Goal: Task Accomplishment & Management: Manage account settings

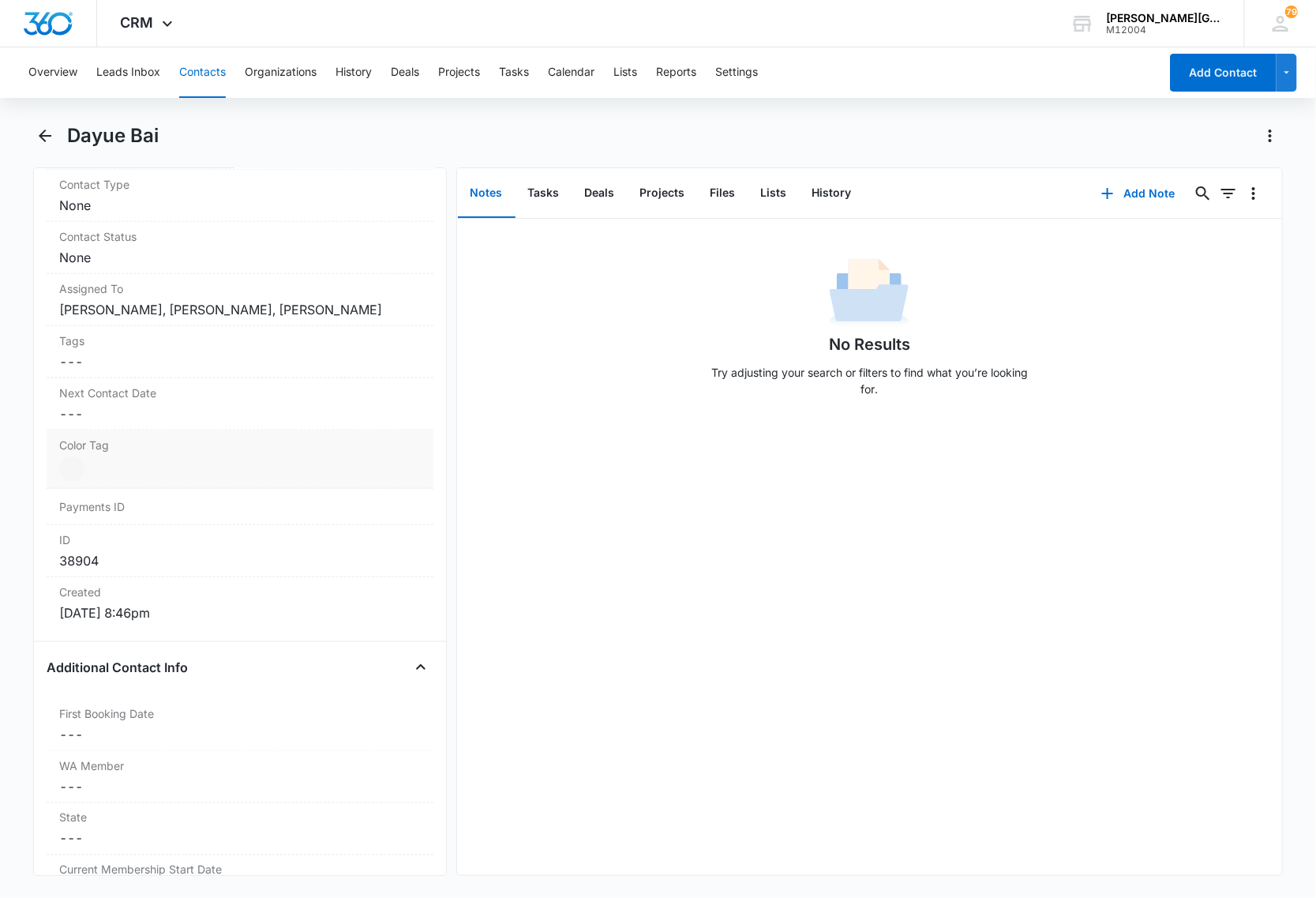
scroll to position [394, 0]
